Goal: Task Accomplishment & Management: Manage account settings

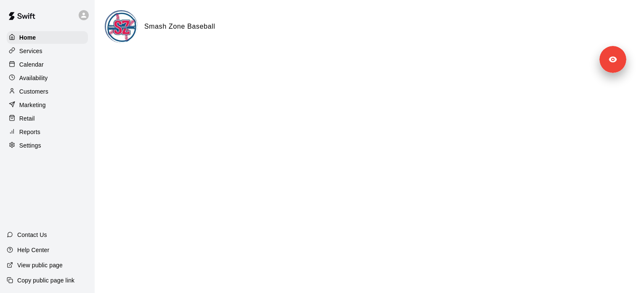
click at [64, 51] on div "Services" at bounding box center [47, 51] width 81 height 13
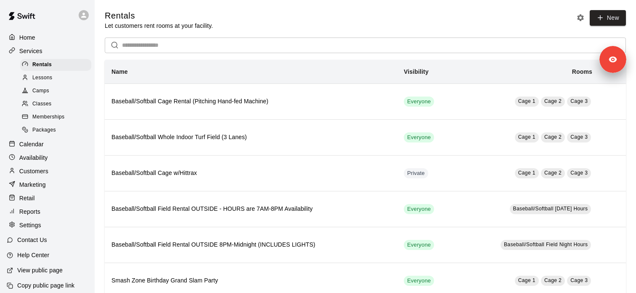
click at [68, 80] on div "Lessons" at bounding box center [55, 78] width 71 height 12
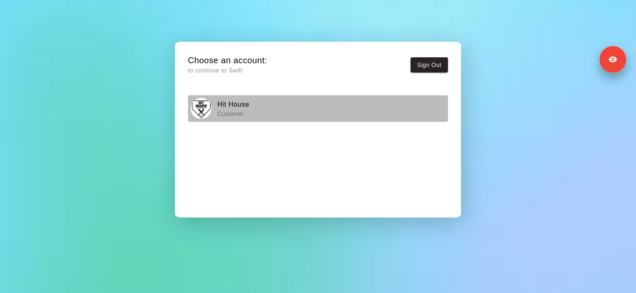
click at [241, 114] on p "Customer" at bounding box center [234, 113] width 32 height 8
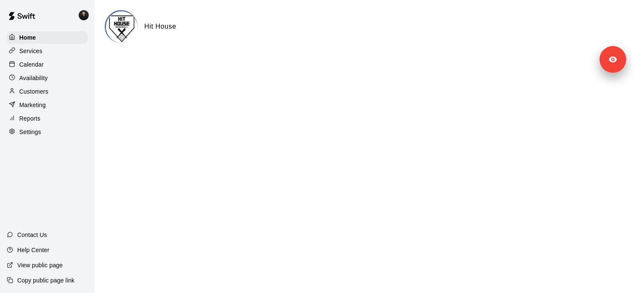
click at [67, 138] on div "Home Services Calendar Availability Customers Marketing Reports Settings" at bounding box center [47, 84] width 95 height 109
click at [67, 136] on div "Settings" at bounding box center [47, 131] width 81 height 13
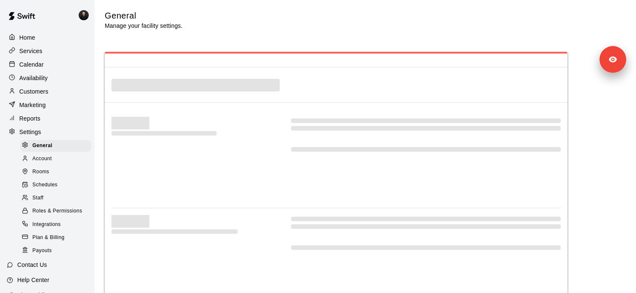
select select "**"
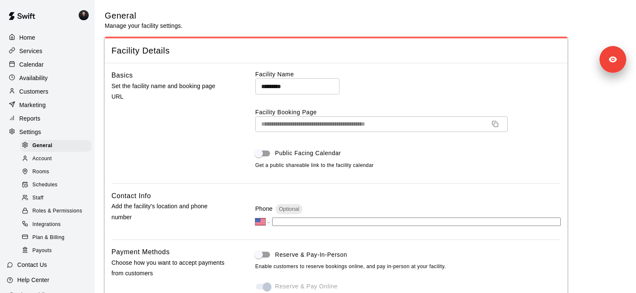
scroll to position [1822, 0]
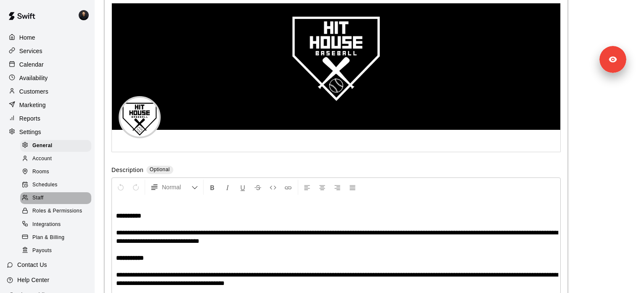
click at [55, 196] on div "Staff" at bounding box center [55, 198] width 71 height 12
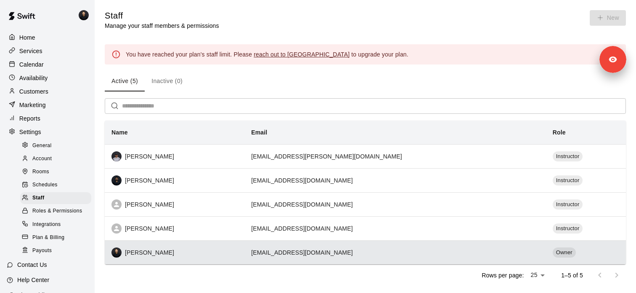
click at [327, 252] on td "glewand2@gmail.com" at bounding box center [396, 252] width 302 height 24
select select "**"
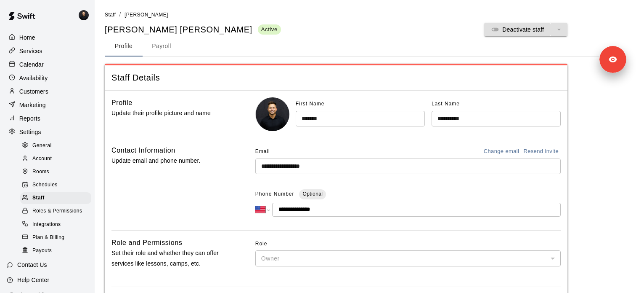
scroll to position [92, 0]
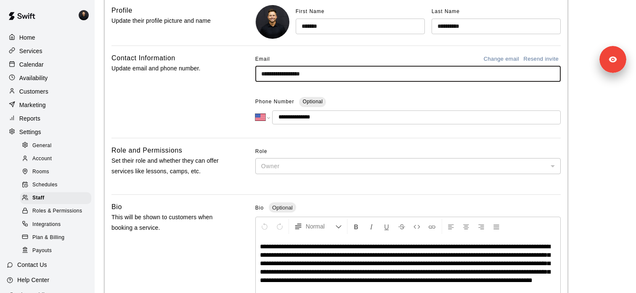
click at [278, 78] on input "**********" at bounding box center [409, 74] width 306 height 16
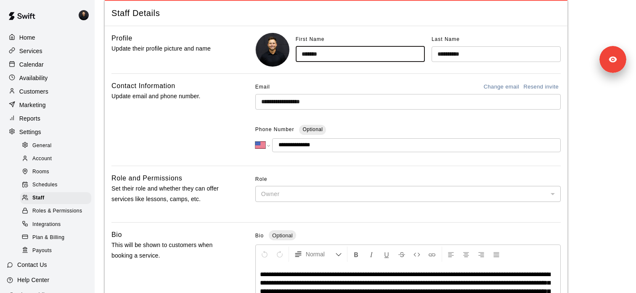
click at [319, 52] on input "*******" at bounding box center [360, 54] width 129 height 16
click at [54, 49] on div "Services" at bounding box center [47, 51] width 81 height 13
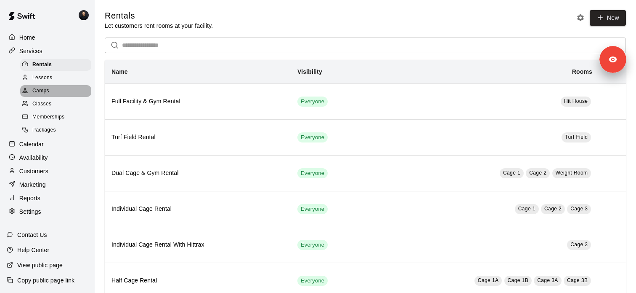
click at [58, 93] on div "Camps" at bounding box center [55, 91] width 71 height 12
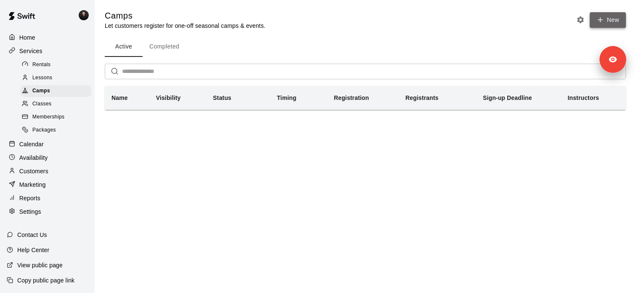
click at [598, 23] on icon "button" at bounding box center [601, 20] width 8 height 8
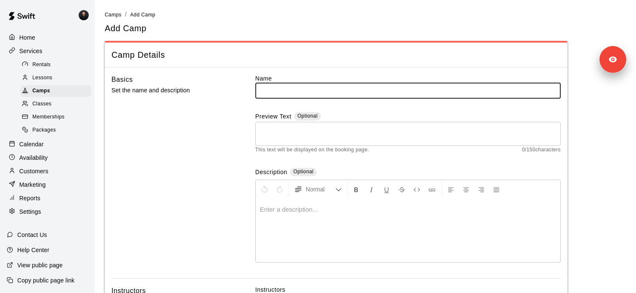
scroll to position [337, 0]
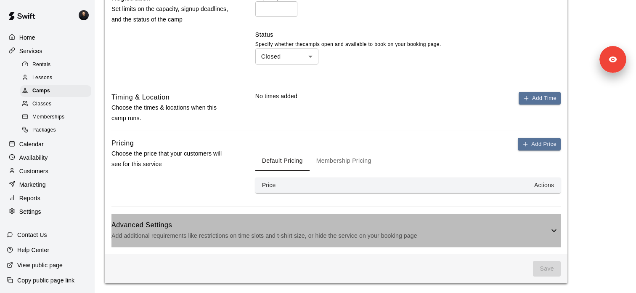
click at [209, 217] on div "Advanced Settings Add additional requirements like restrictions on time slots a…" at bounding box center [337, 229] width 450 height 33
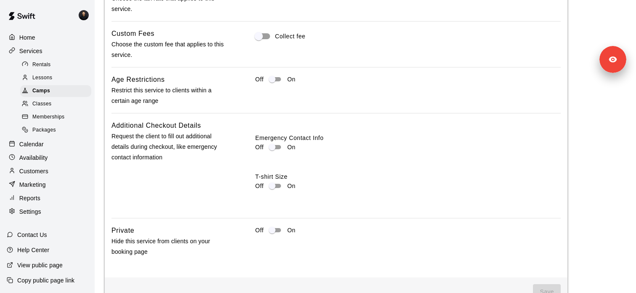
scroll to position [639, 0]
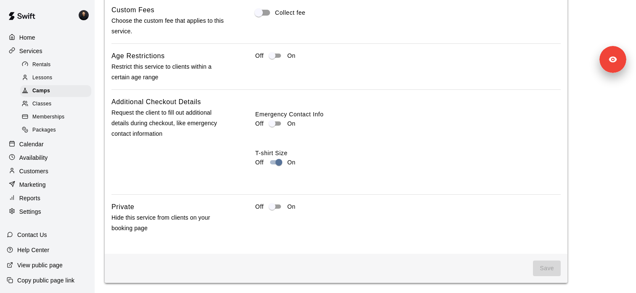
click at [234, 149] on div "Additional Checkout Details Request the client to fill out additional details d…" at bounding box center [337, 141] width 450 height 91
click at [70, 66] on div "Rentals" at bounding box center [55, 65] width 71 height 12
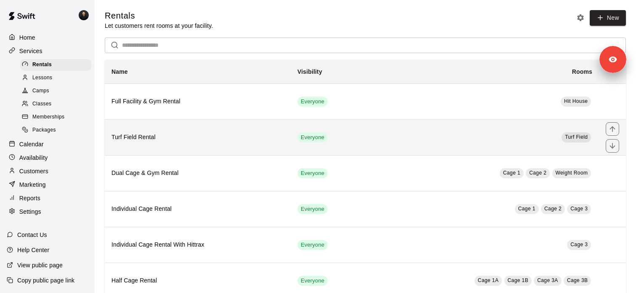
scroll to position [23, 0]
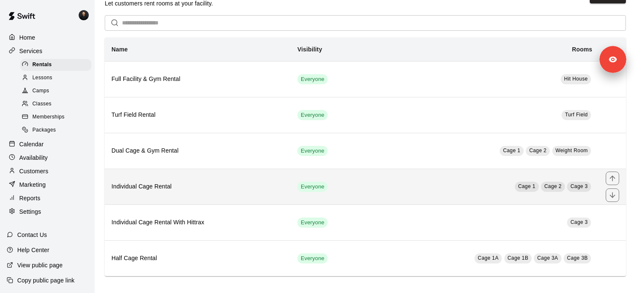
drag, startPoint x: 196, startPoint y: 191, endPoint x: 194, endPoint y: 183, distance: 8.3
click at [194, 183] on h6 "Individual Cage Rental" at bounding box center [198, 186] width 173 height 9
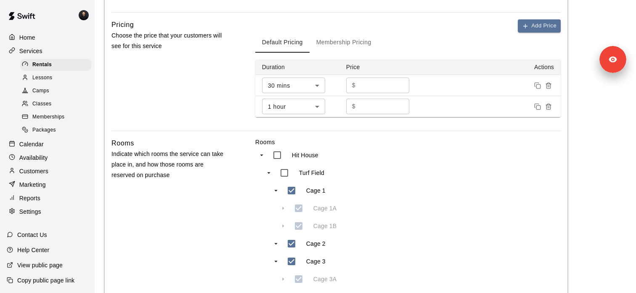
scroll to position [217, 0]
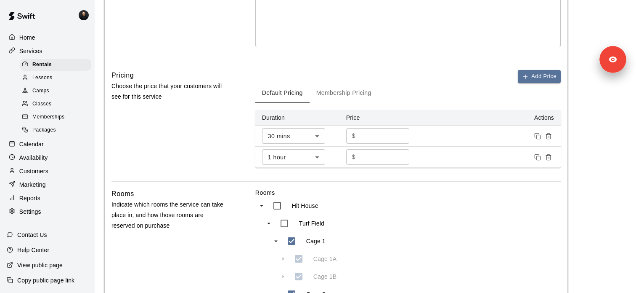
click at [337, 87] on button "Membership Pricing" at bounding box center [344, 93] width 69 height 20
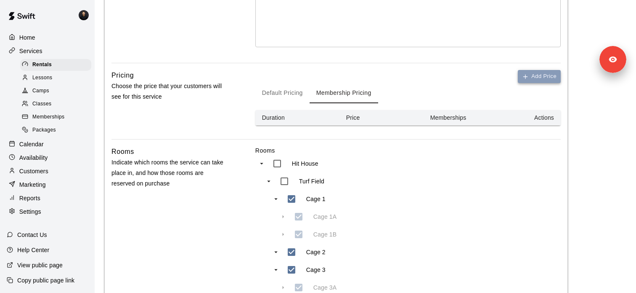
click at [540, 79] on button "Add Price" at bounding box center [539, 76] width 43 height 13
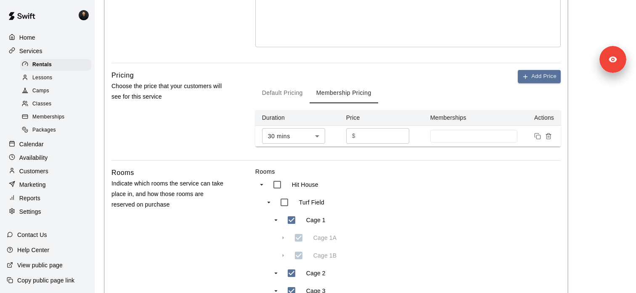
click at [375, 134] on input "*" at bounding box center [384, 136] width 51 height 16
click at [282, 91] on button "Default Pricing" at bounding box center [283, 93] width 54 height 20
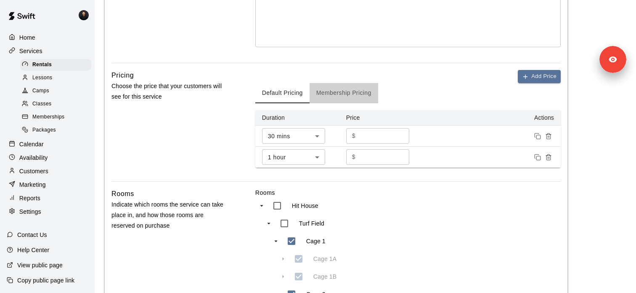
click at [343, 91] on button "Membership Pricing" at bounding box center [344, 93] width 69 height 20
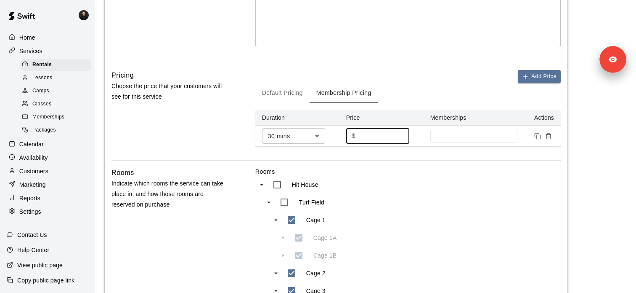
click at [363, 136] on input "*" at bounding box center [384, 136] width 51 height 16
type input "**"
click at [468, 148] on div "Add Price Default Pricing Membership Pricing Duration Price Memberships Actions…" at bounding box center [409, 115] width 306 height 90
click at [467, 133] on input at bounding box center [474, 136] width 79 height 7
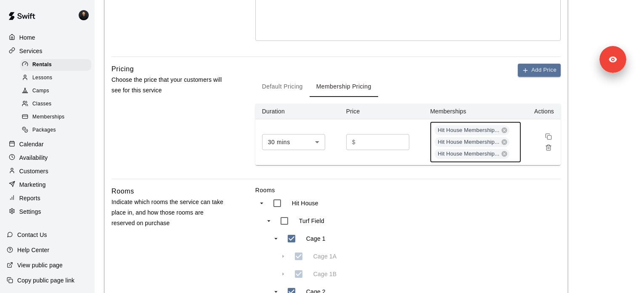
scroll to position [205, 0]
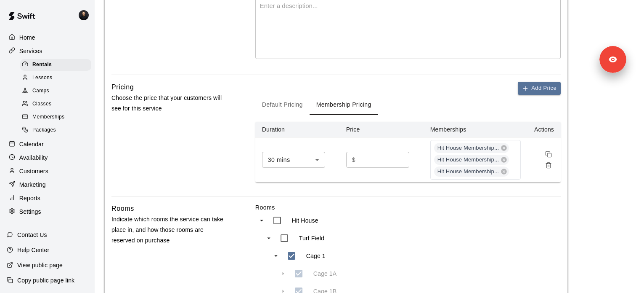
click at [466, 95] on div "Default Pricing Membership Pricing" at bounding box center [409, 105] width 306 height 20
click at [476, 150] on span "Hit House Membership..." at bounding box center [468, 148] width 69 height 8
